Goal: Navigation & Orientation: Find specific page/section

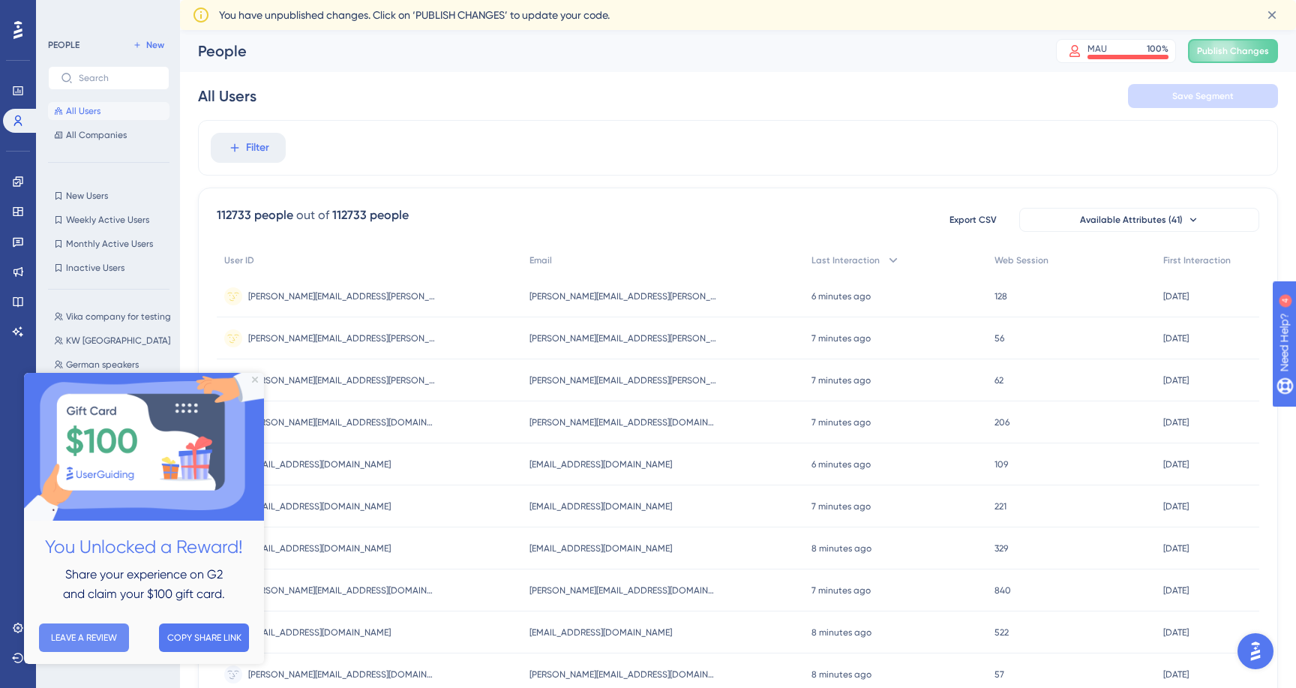
click at [104, 642] on button "LEAVE A REVIEW" at bounding box center [84, 636] width 90 height 28
click at [253, 378] on icon "Close Preview" at bounding box center [255, 379] width 6 height 6
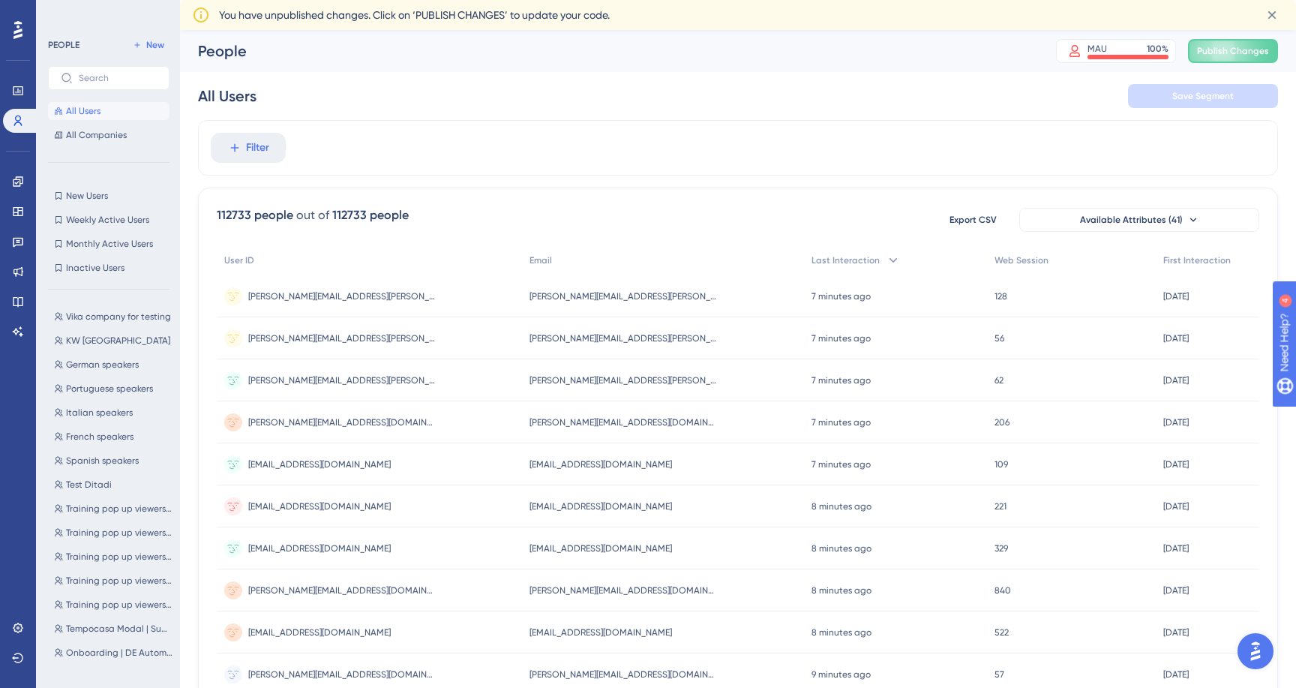
click at [19, 33] on icon at bounding box center [17, 29] width 9 height 19
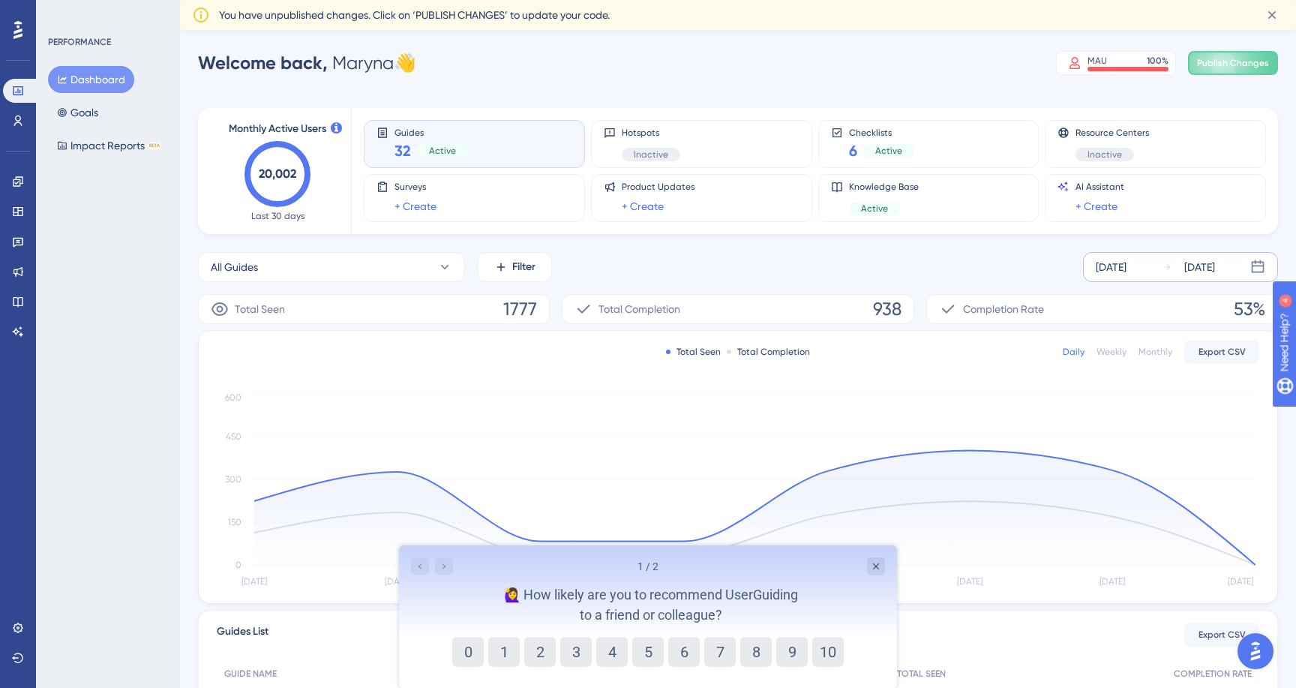
click at [1215, 262] on div "Sep 25 2025" at bounding box center [1199, 267] width 31 height 18
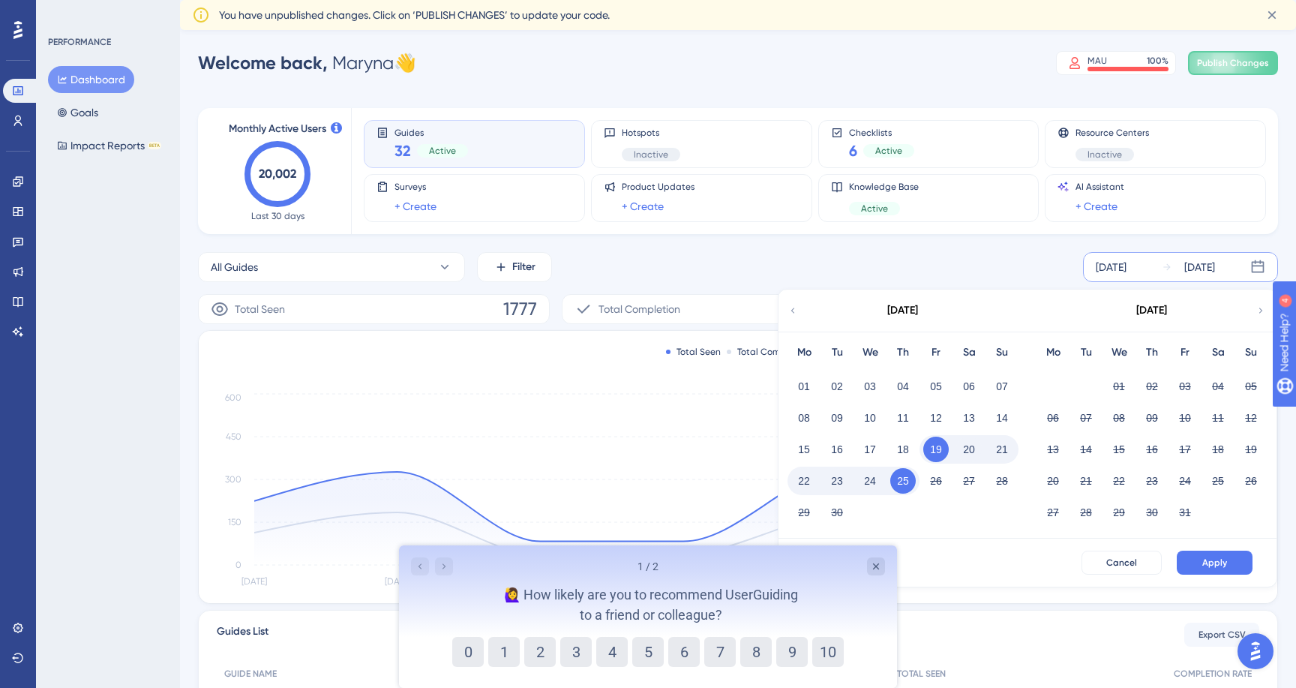
click at [793, 309] on icon at bounding box center [793, 309] width 4 height 5
click at [793, 312] on icon at bounding box center [793, 309] width 4 height 5
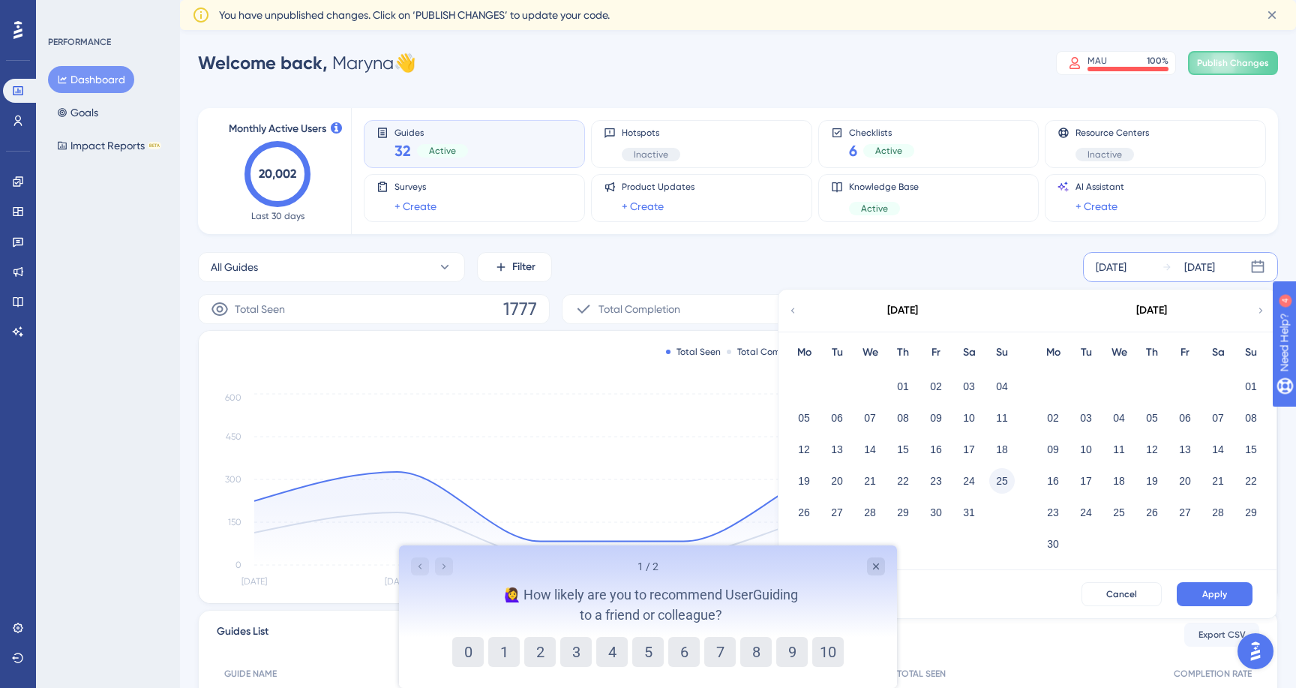
click at [998, 480] on button "25" at bounding box center [1001, 480] width 25 height 25
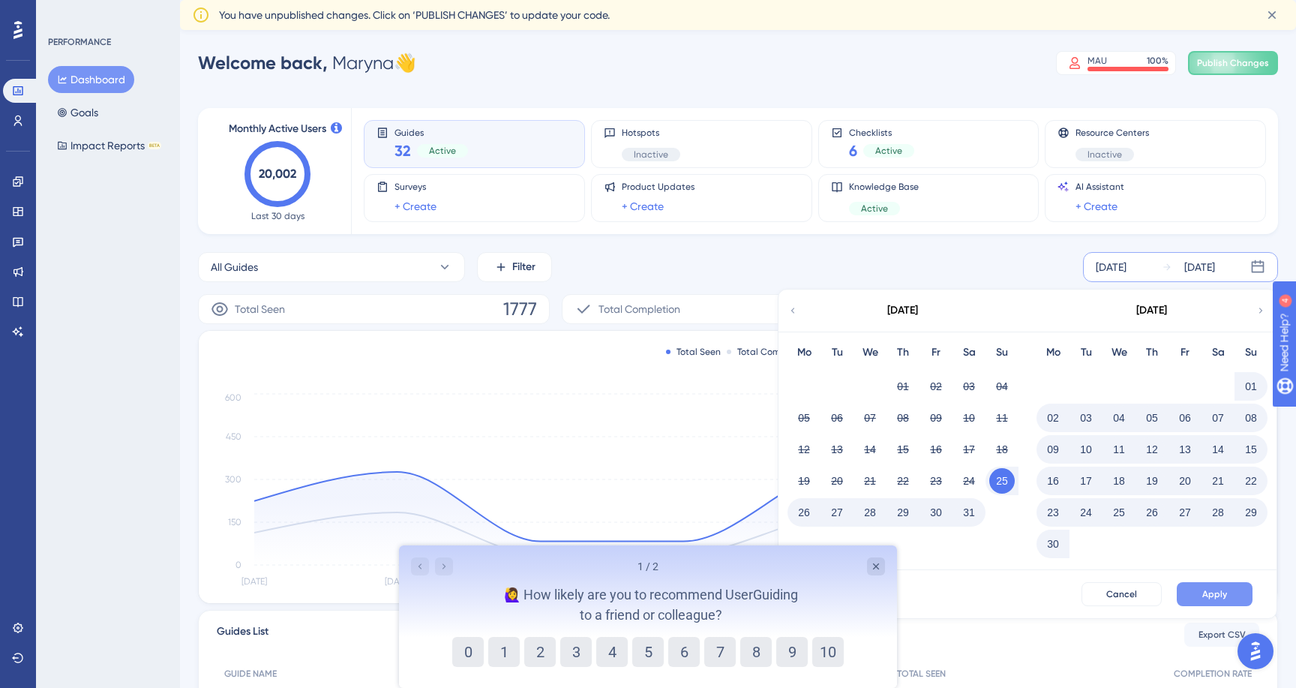
click at [1199, 589] on button "Apply" at bounding box center [1215, 594] width 76 height 24
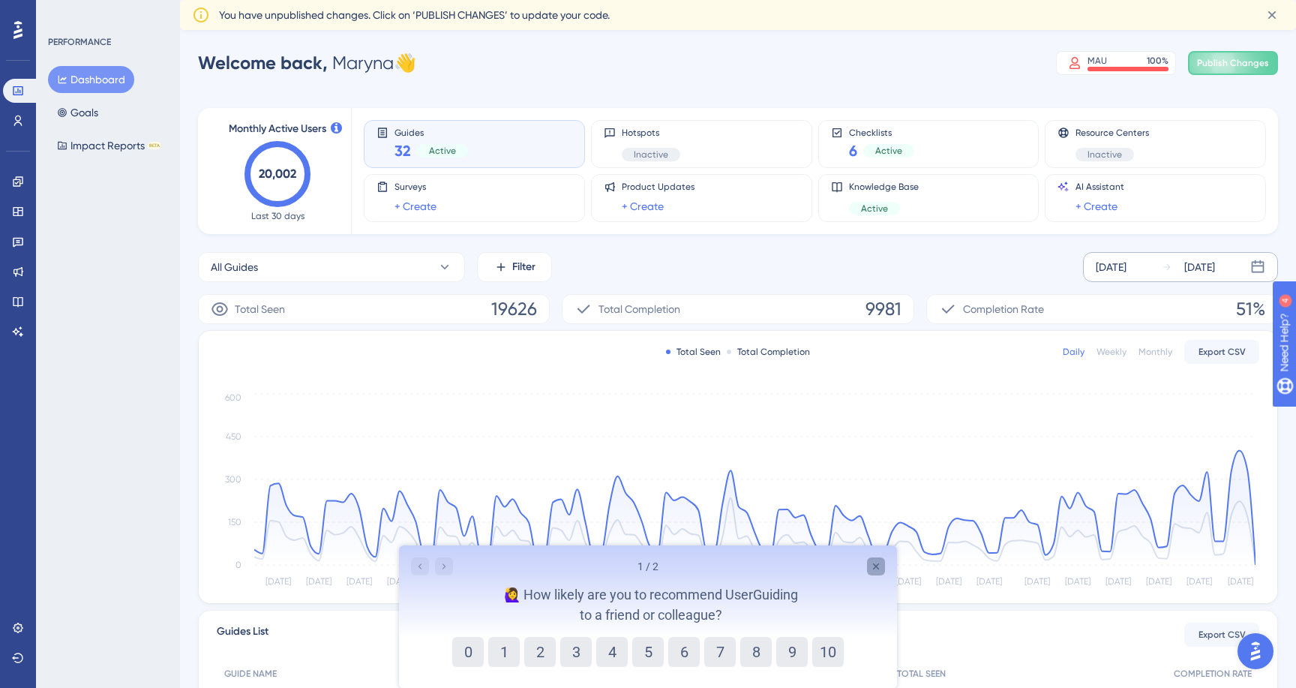
click at [871, 563] on icon "Close survey" at bounding box center [876, 566] width 12 height 12
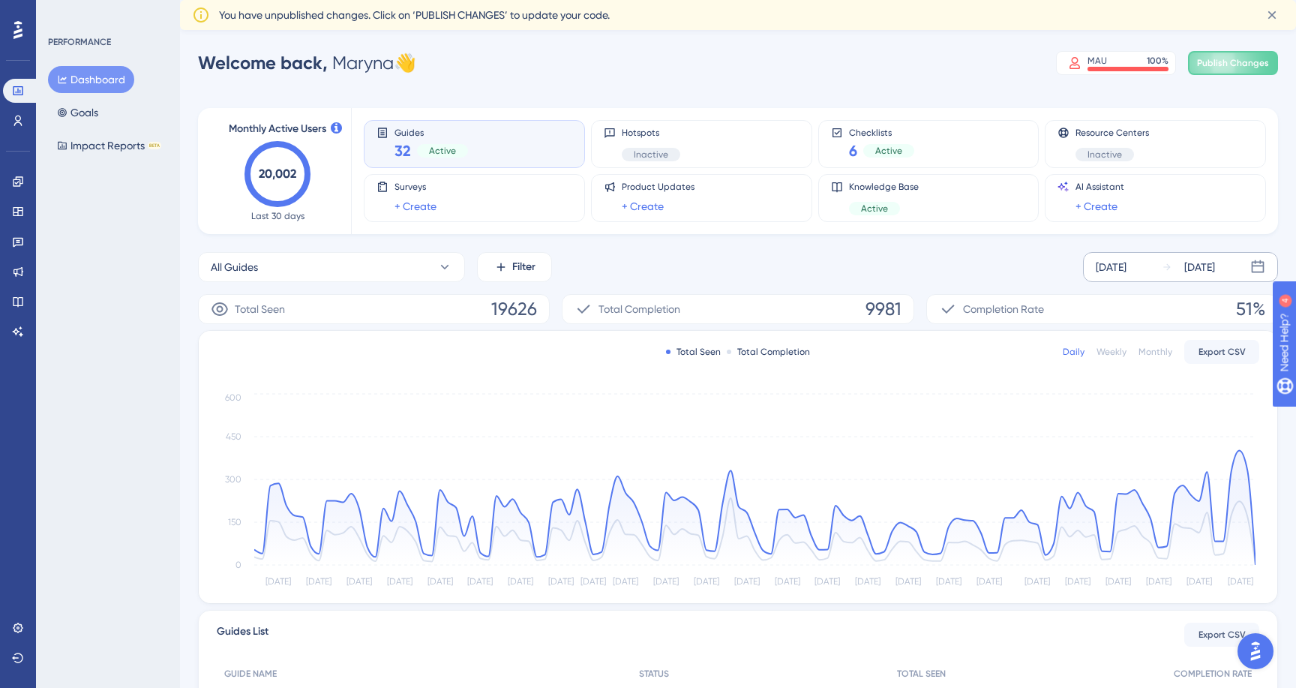
click at [279, 176] on text "20,002" at bounding box center [277, 173] width 37 height 14
click at [441, 268] on icon at bounding box center [444, 266] width 15 height 15
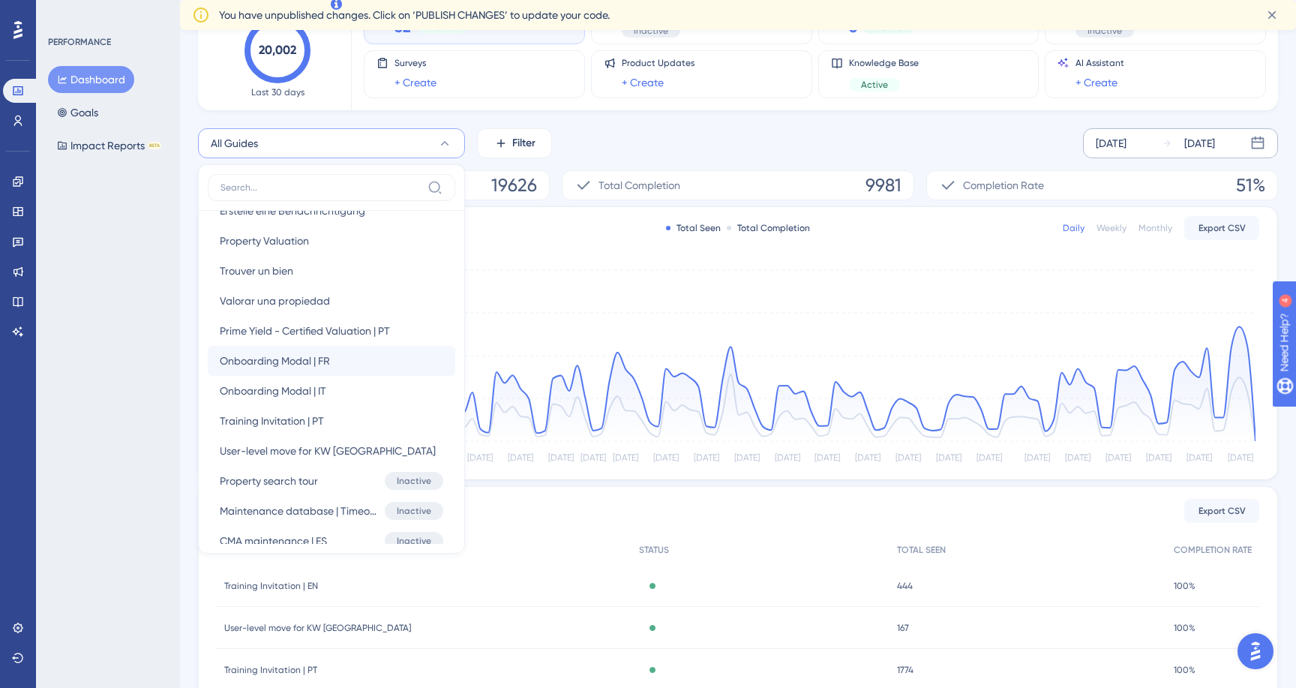
scroll to position [745, 0]
click at [309, 184] on input at bounding box center [320, 187] width 201 height 12
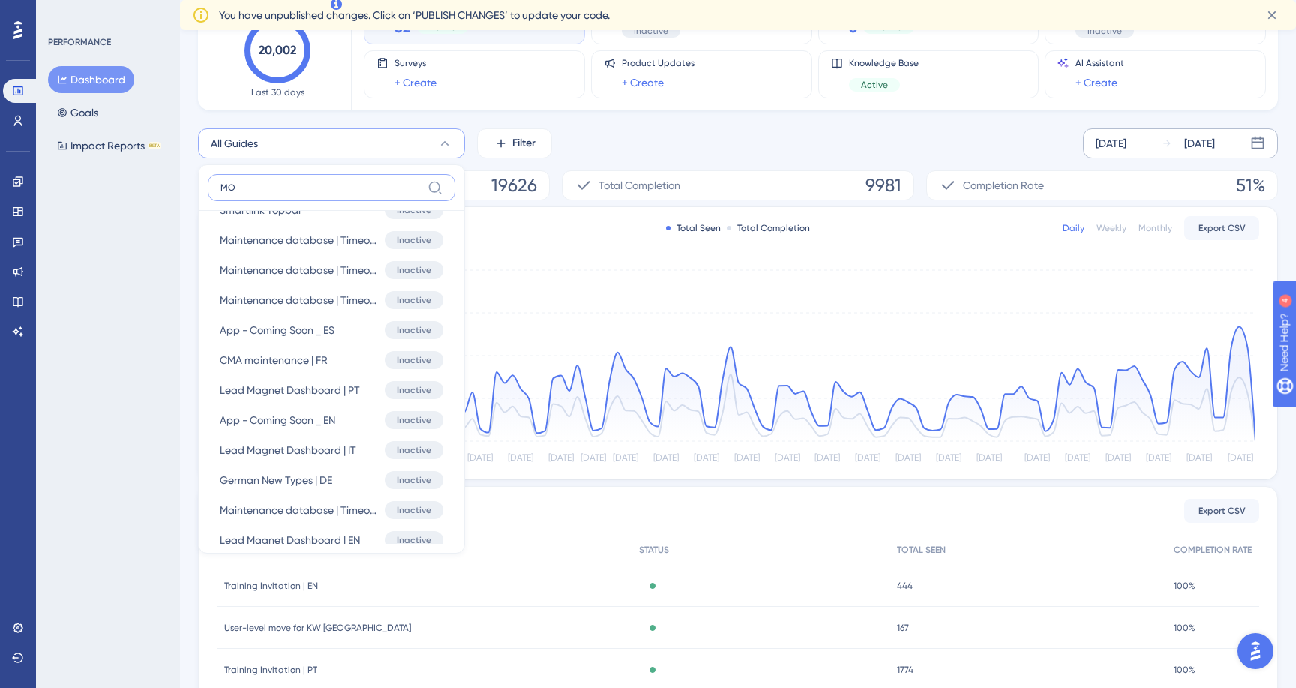
scroll to position [0, 0]
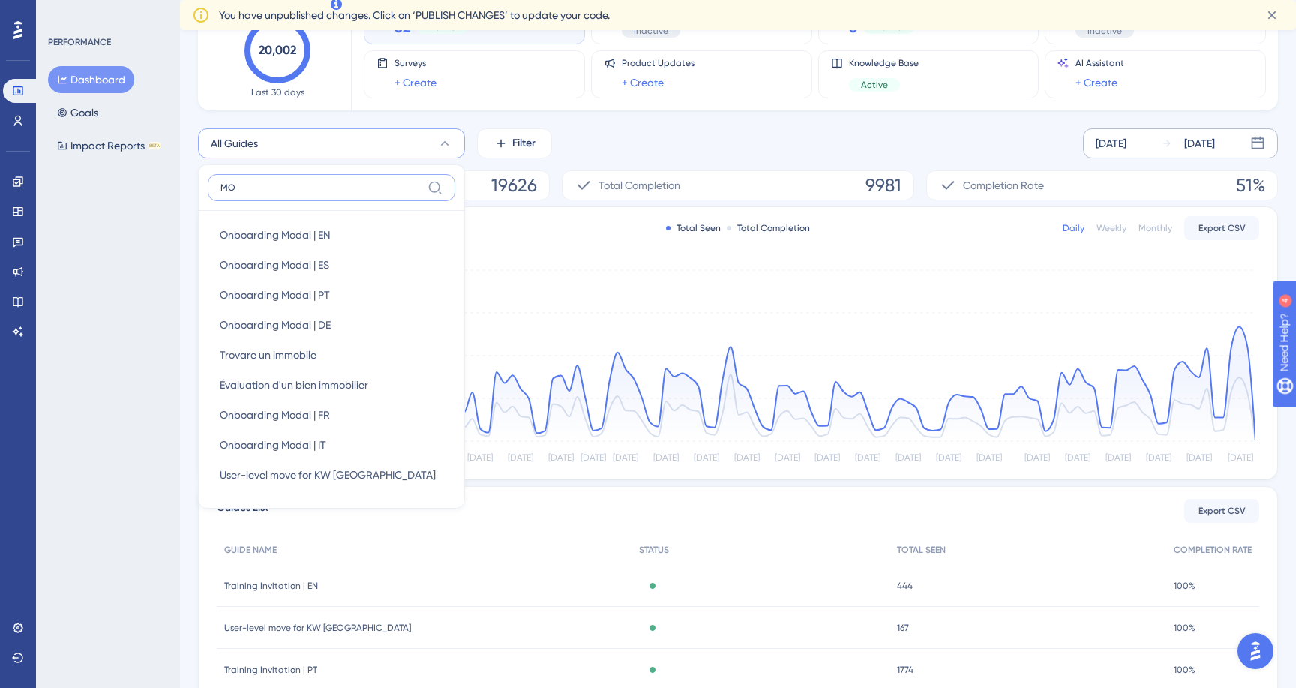
type input "M"
click at [643, 145] on div "All Guides All Guides All Guides Onboarding Modal | EN Onboarding Modal | EN On…" at bounding box center [738, 143] width 1080 height 30
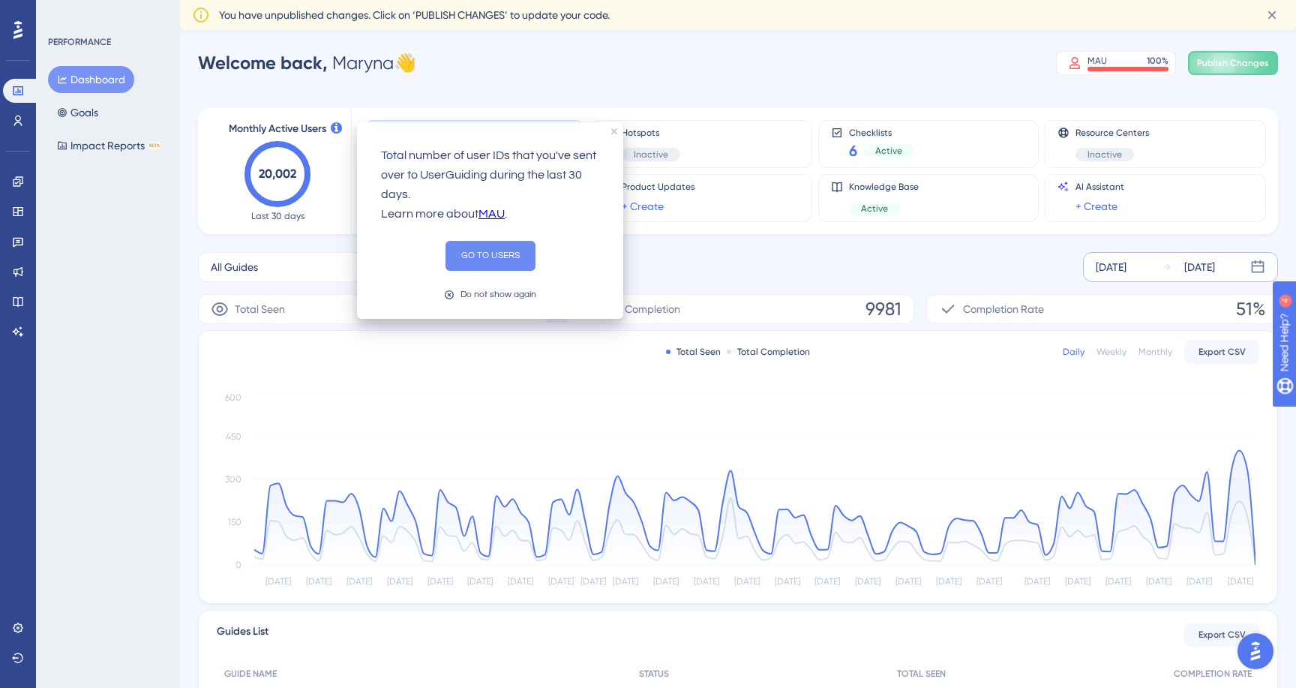
click at [460, 246] on button "GO TO USERS" at bounding box center [490, 256] width 90 height 30
